Goal: Information Seeking & Learning: Learn about a topic

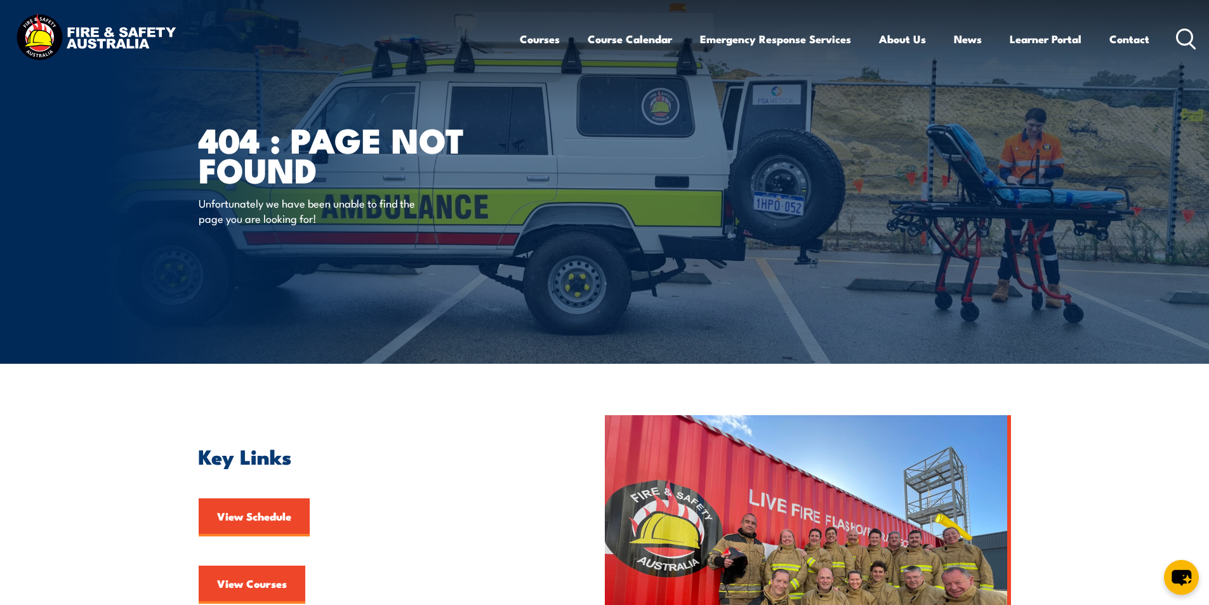
click at [558, 46] on ul "Courses Course Calendar Emergency Response Services Services Overview Emergency…" at bounding box center [834, 39] width 629 height 34
click at [546, 41] on link "Courses" at bounding box center [540, 39] width 40 height 34
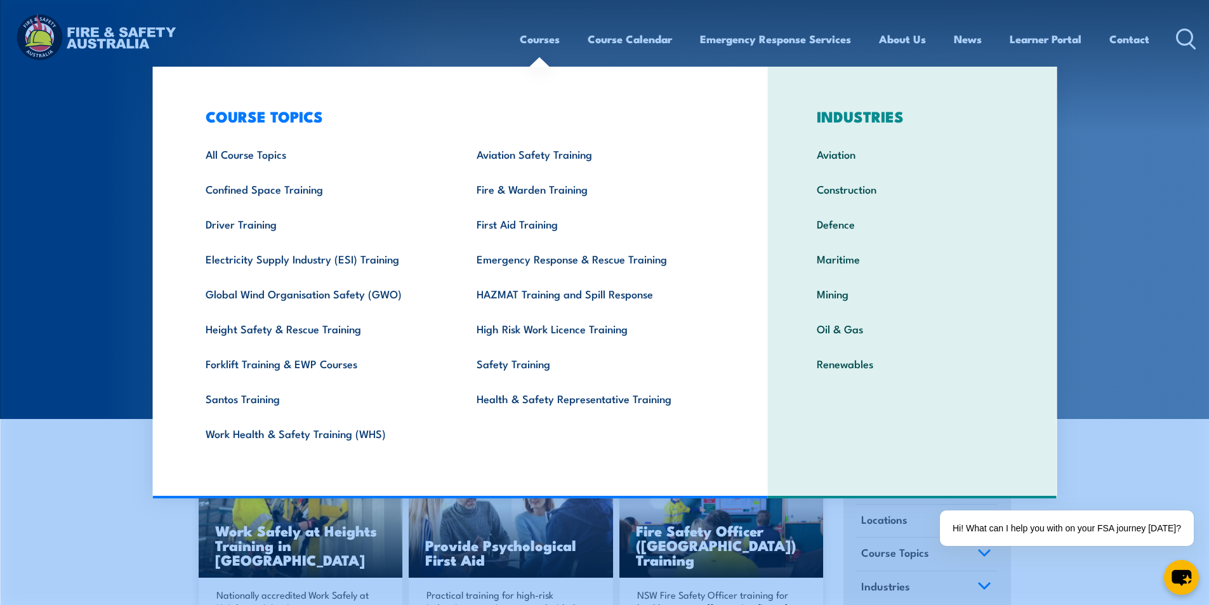
click at [24, 270] on section "COURSES Find a course thats right for you and your team. We can train on your w…" at bounding box center [604, 209] width 1209 height 419
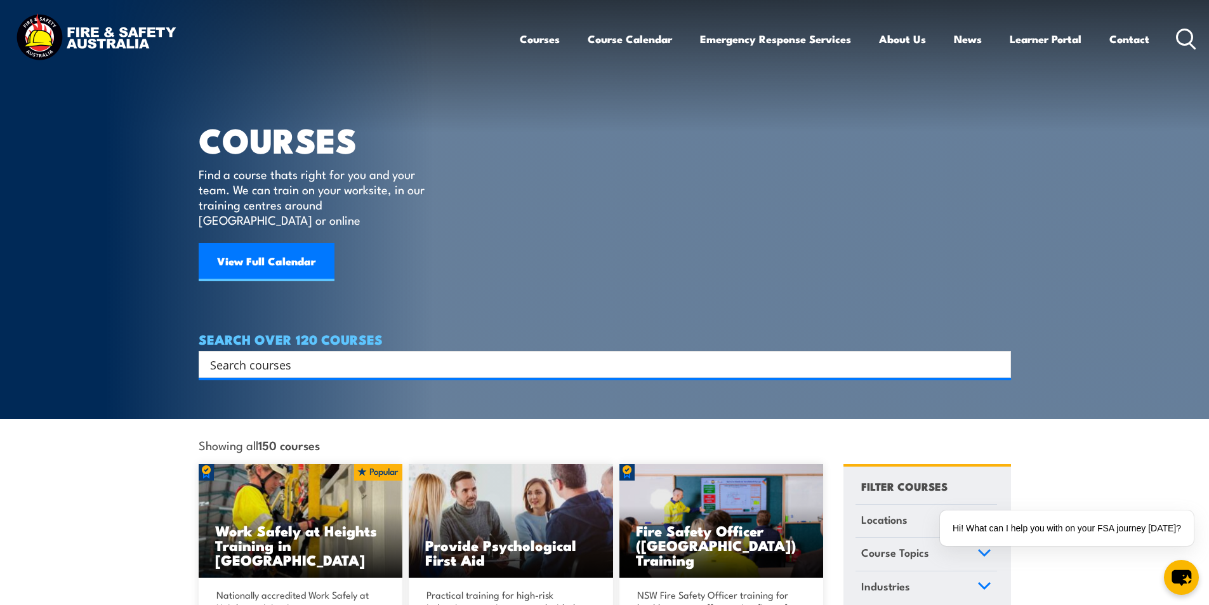
click at [367, 357] on input "Search input" at bounding box center [596, 364] width 773 height 19
type input "fire safety advisor"
